Goal: Complete application form

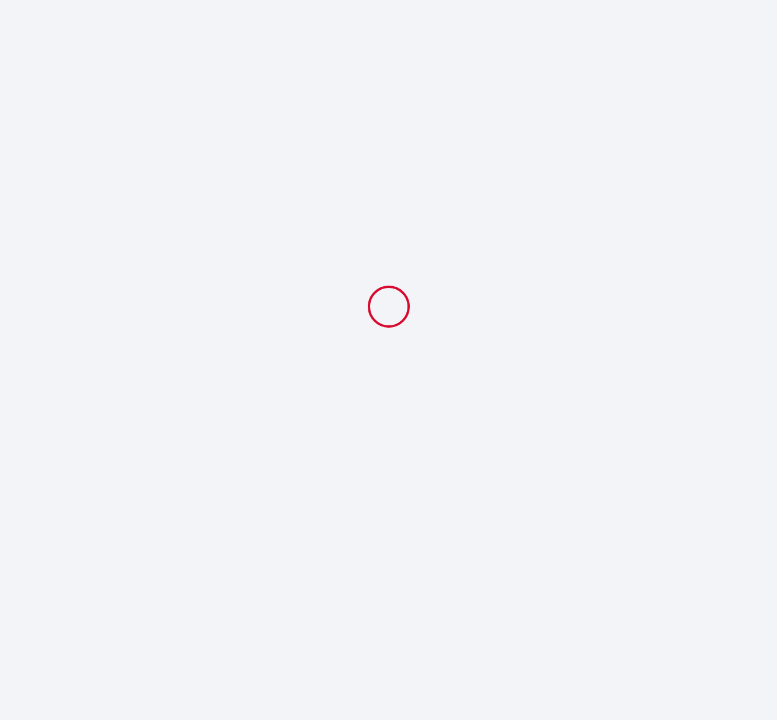
select select
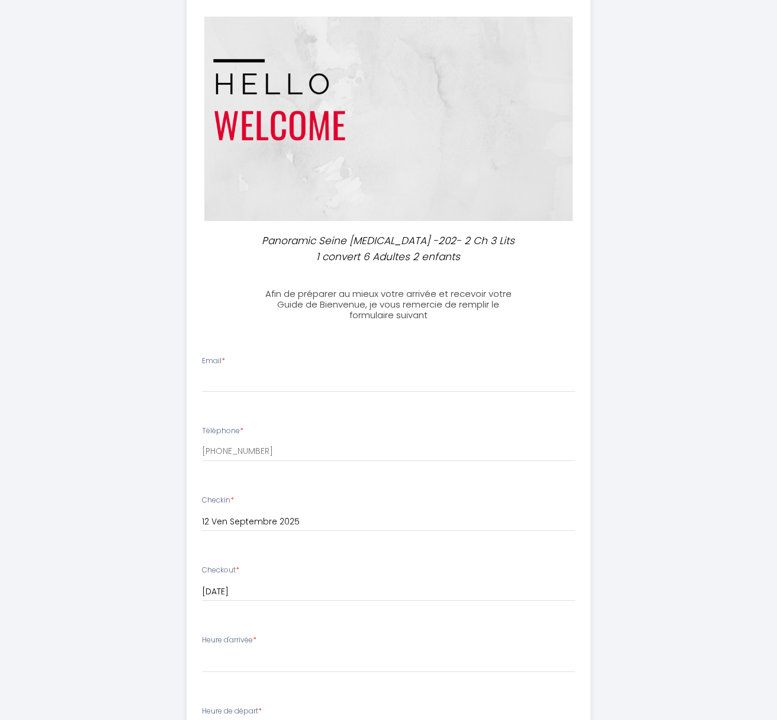
scroll to position [118, 0]
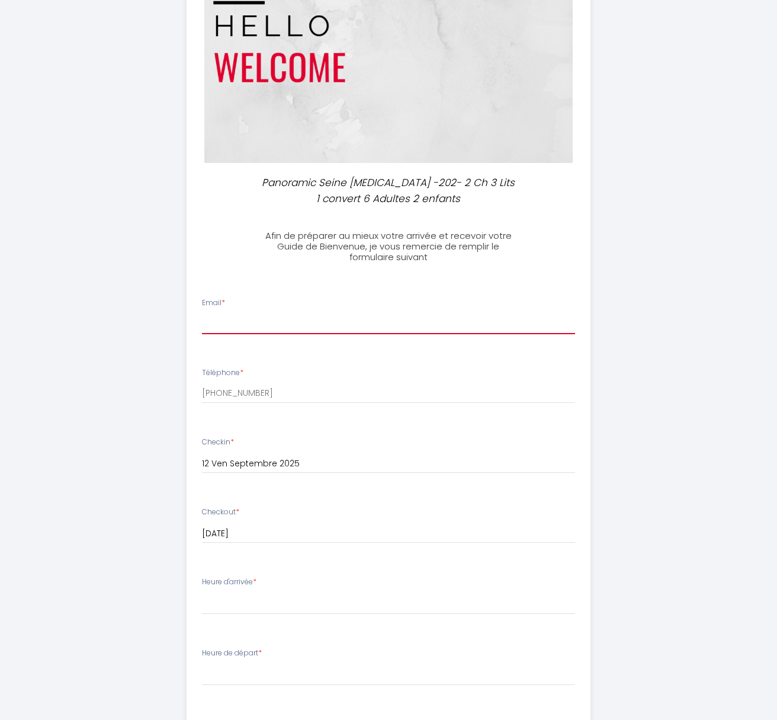
click at [371, 315] on input "Email *" at bounding box center [389, 323] width 374 height 21
type input "[PERSON_NAME][EMAIL_ADDRESS][DOMAIN_NAME]"
click at [368, 379] on div "Téléphone * [PHONE_NUMBER]" at bounding box center [388, 385] width 389 height 37
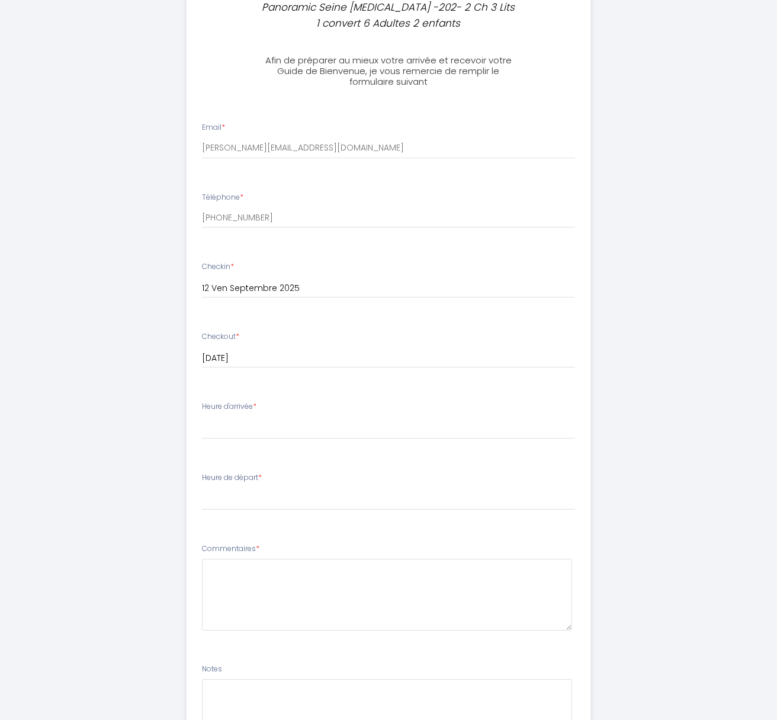
scroll to position [296, 0]
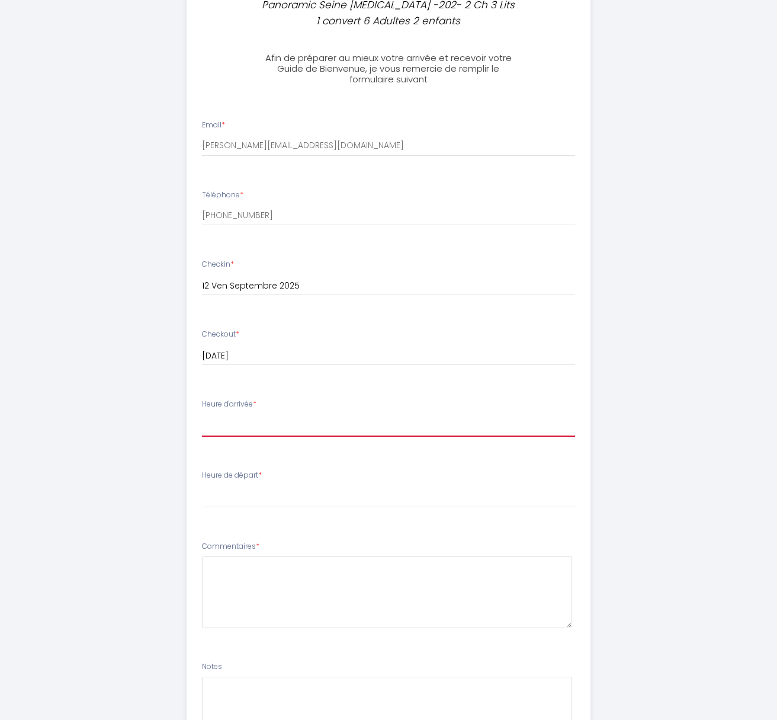
click at [362, 424] on select "16:00 16:30 17:00 17:30 18:00 18:30 19:00 19:30 20:00 20:30 21:00 21:30 22:00" at bounding box center [389, 425] width 374 height 23
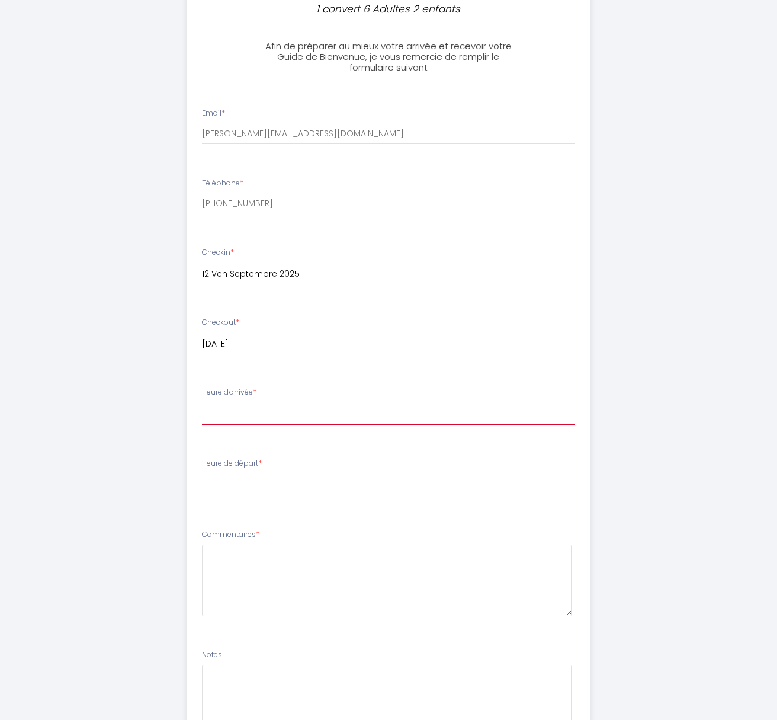
scroll to position [415, 0]
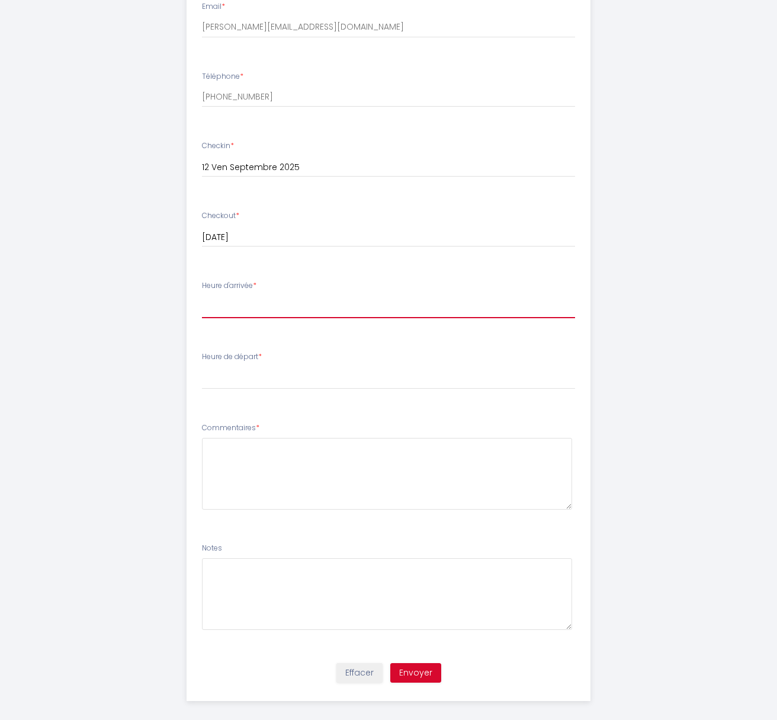
click at [342, 300] on select "16:00 16:30 17:00 17:30 18:00 18:30 19:00 19:30 20:00 20:30 21:00 21:30 22:00" at bounding box center [389, 307] width 374 height 23
select select "16:00"
click at [202, 296] on select "16:00 16:30 17:00 17:30 18:00 18:30 19:00 19:30 20:00 20:30 21:00 21:30 22:00" at bounding box center [389, 307] width 374 height 23
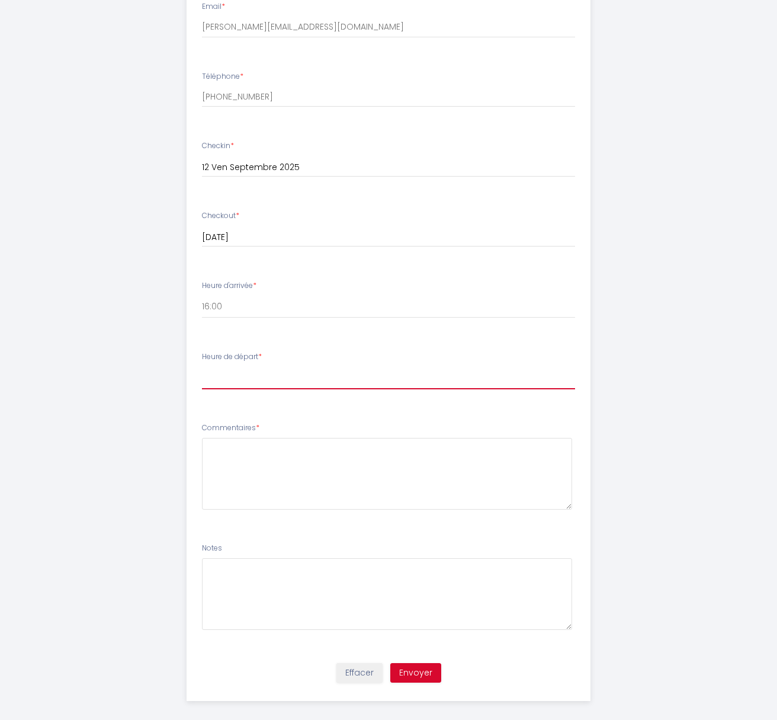
click at [325, 379] on select "00:00 00:30 01:00 01:30 02:00 02:30 03:00 03:30 04:00 04:30 05:00 05:30 06:00 0…" at bounding box center [389, 378] width 374 height 23
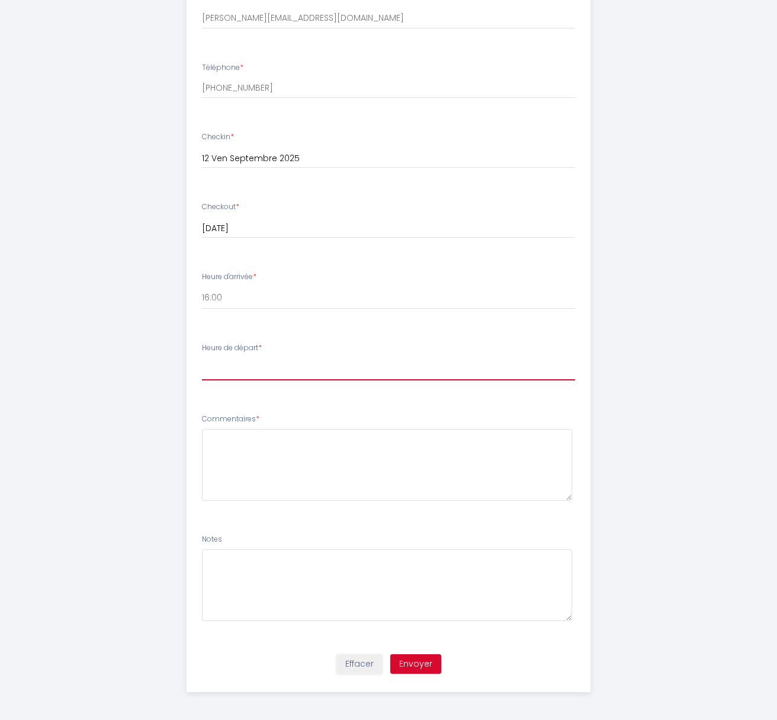
scroll to position [425, 0]
click at [281, 363] on select "00:00 00:30 01:00 01:30 02:00 02:30 03:00 03:30 04:00 04:30 05:00 05:30 06:00 0…" at bounding box center [389, 367] width 374 height 23
select select "11:00"
click at [202, 356] on select "00:00 00:30 01:00 01:30 02:00 02:30 03:00 03:30 04:00 04:30 05:00 05:30 06:00 0…" at bounding box center [389, 367] width 374 height 23
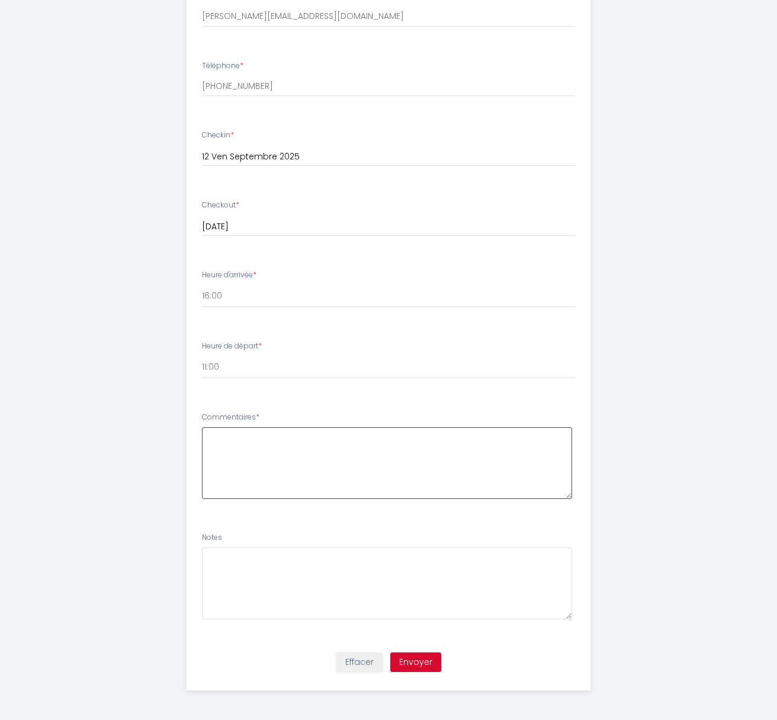
click at [240, 458] on textarea at bounding box center [387, 463] width 371 height 72
type textarea "Si cela est possible, nous souhaiterions quitter le logement vers 13h00 car nou…"
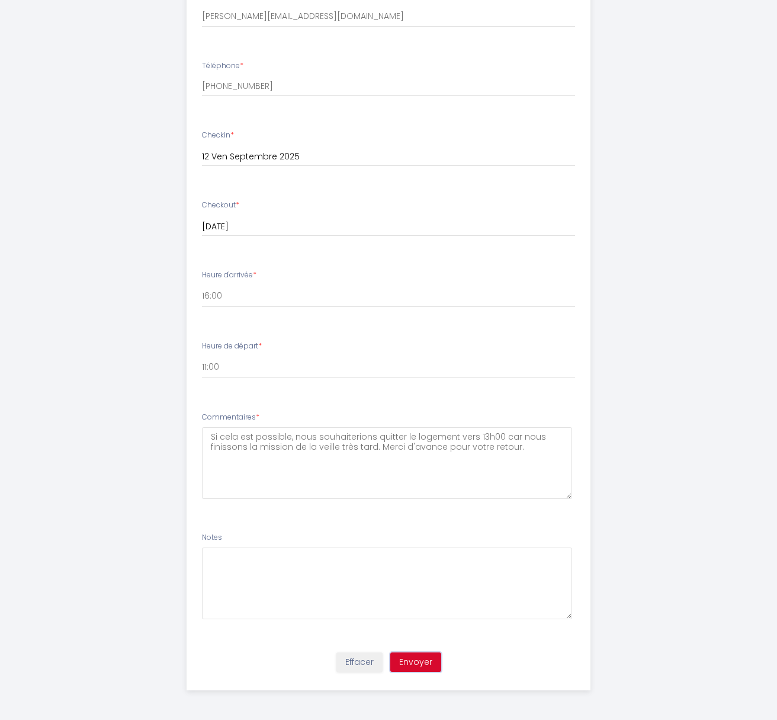
click at [410, 662] on button "Envoyer" at bounding box center [415, 662] width 51 height 20
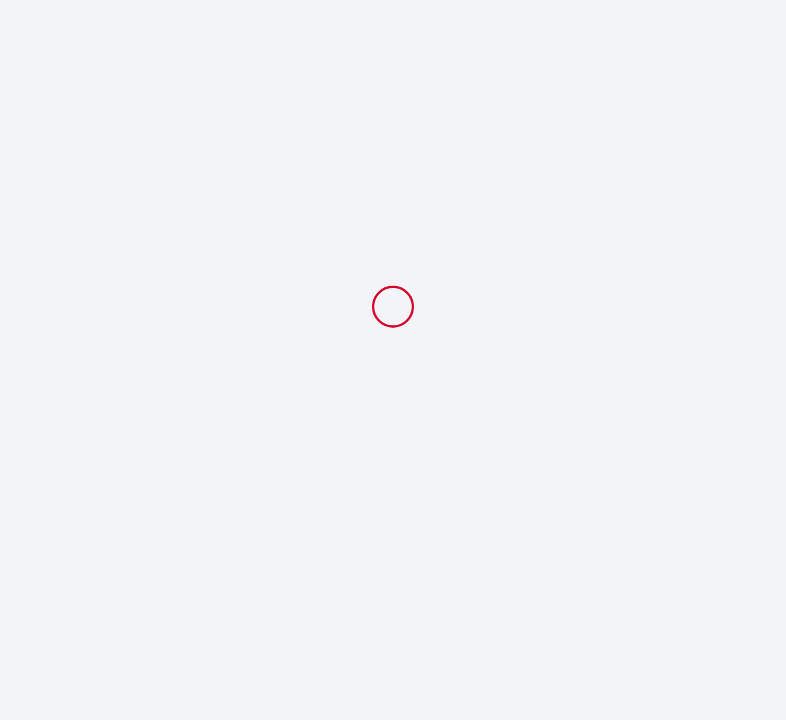
select select "11:00"
